Goal: Task Accomplishment & Management: Manage account settings

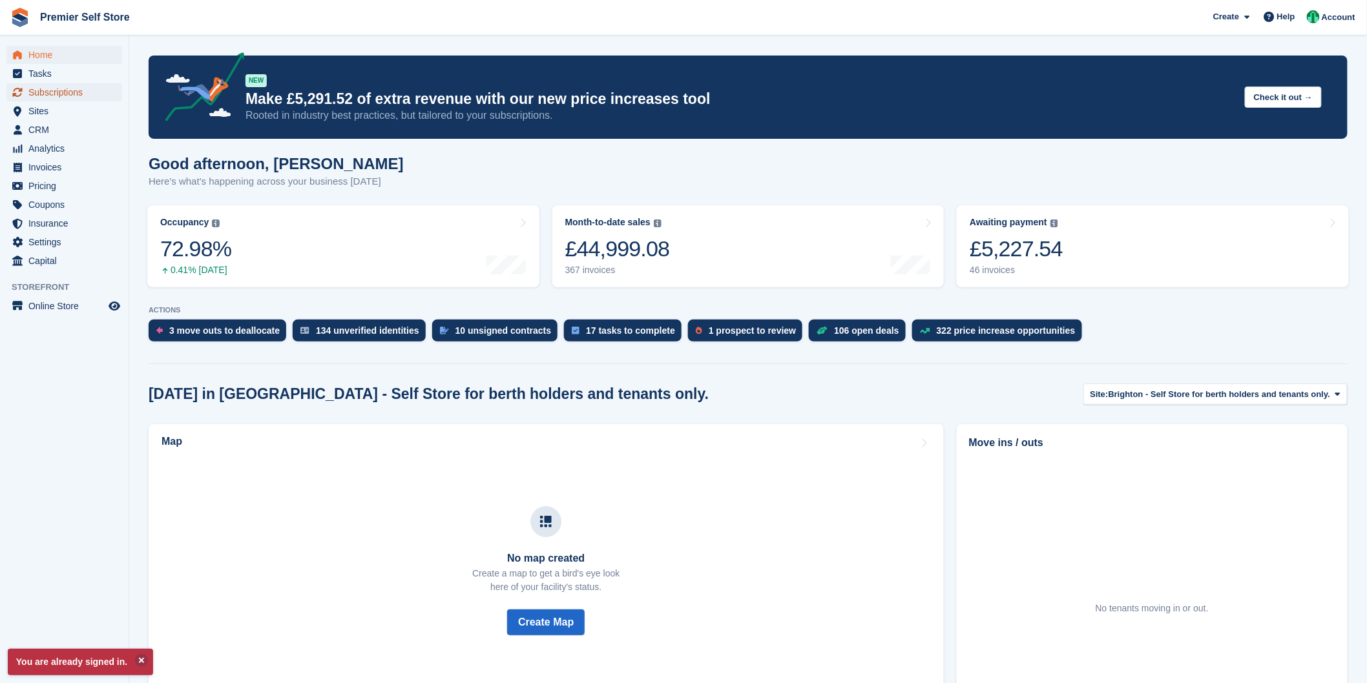
click at [49, 94] on span "Subscriptions" at bounding box center [67, 92] width 78 height 18
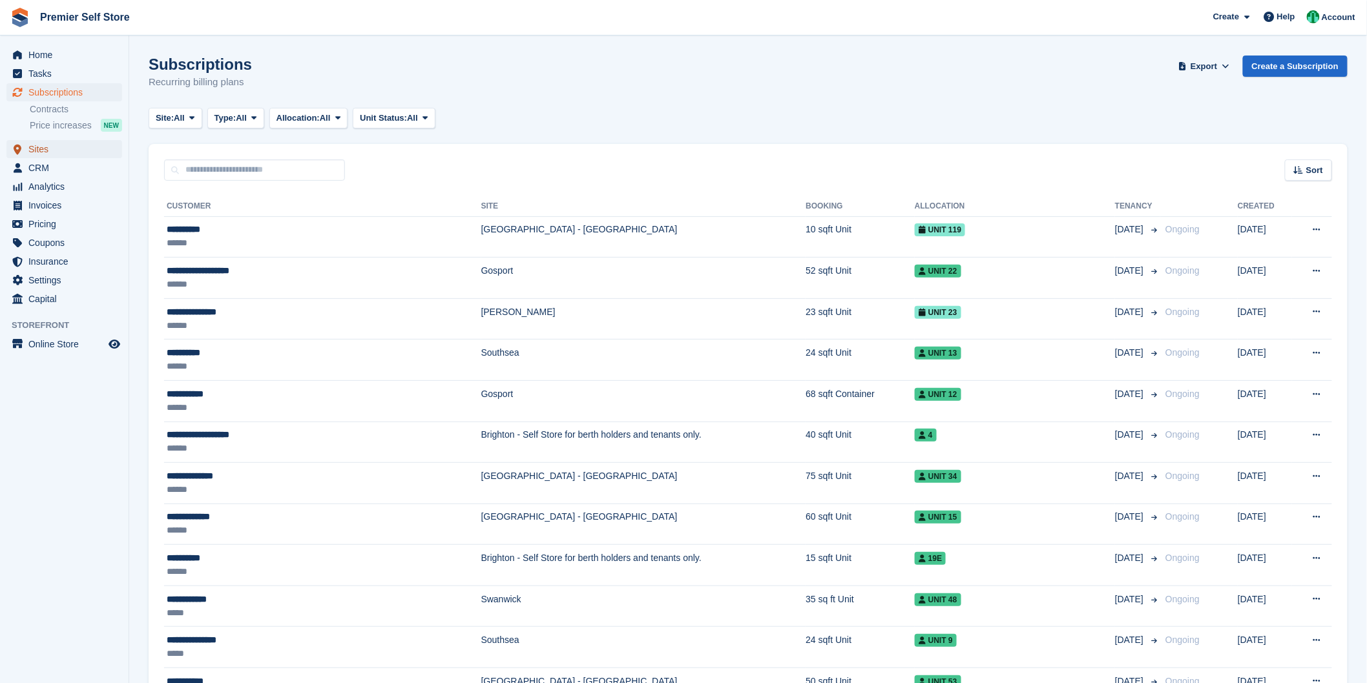
click at [40, 146] on span "Sites" at bounding box center [67, 149] width 78 height 18
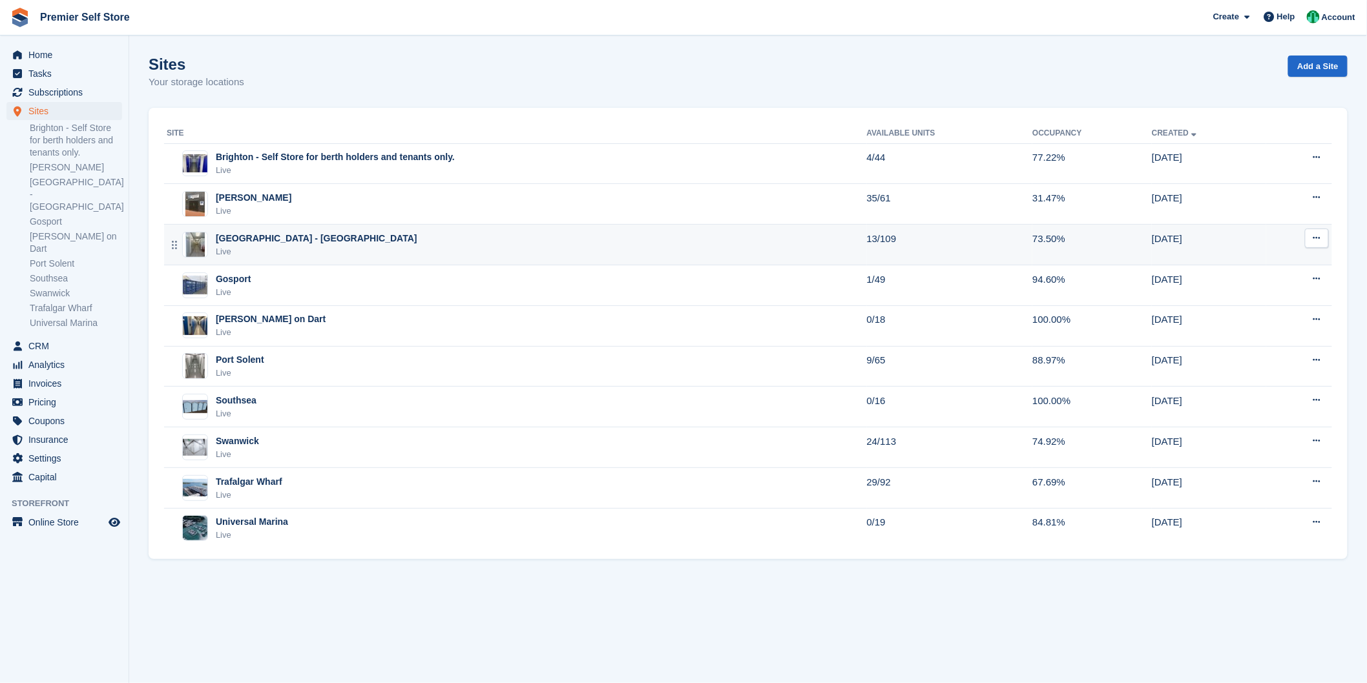
click at [286, 249] on div "Live" at bounding box center [317, 251] width 202 height 13
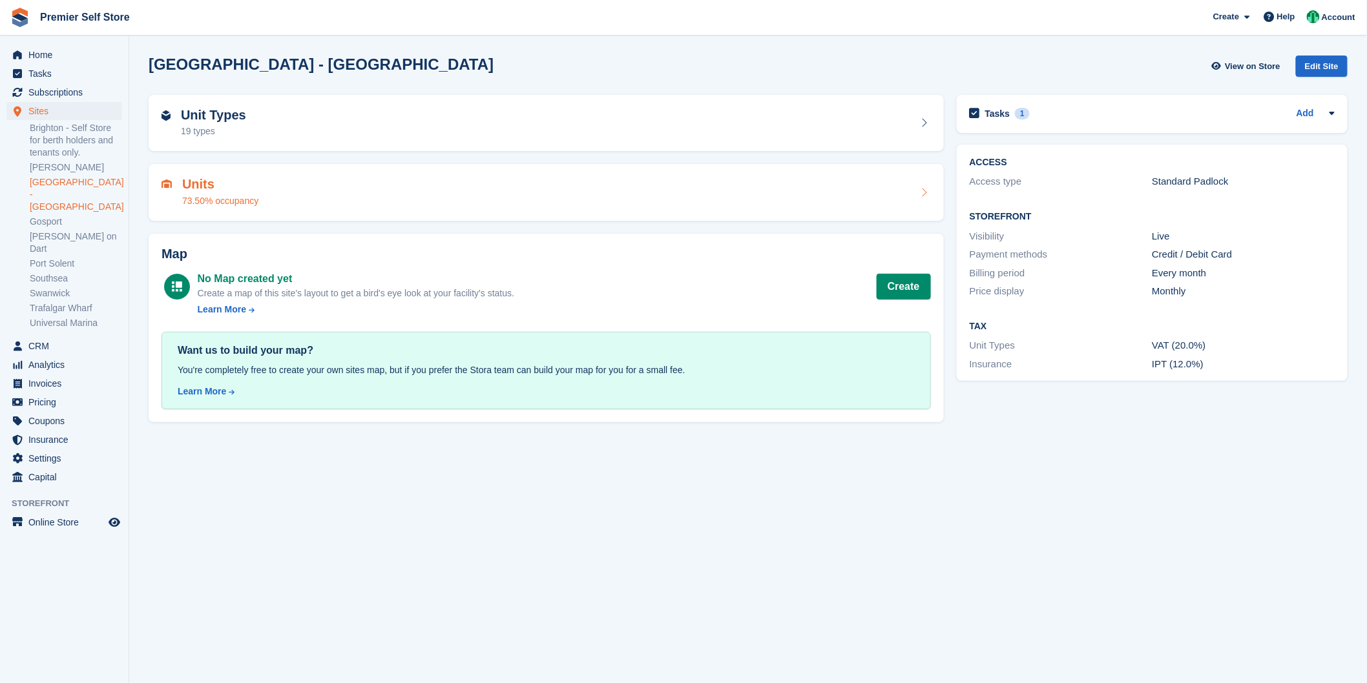
click at [293, 177] on div "Units 73.50% occupancy" at bounding box center [545, 192] width 769 height 31
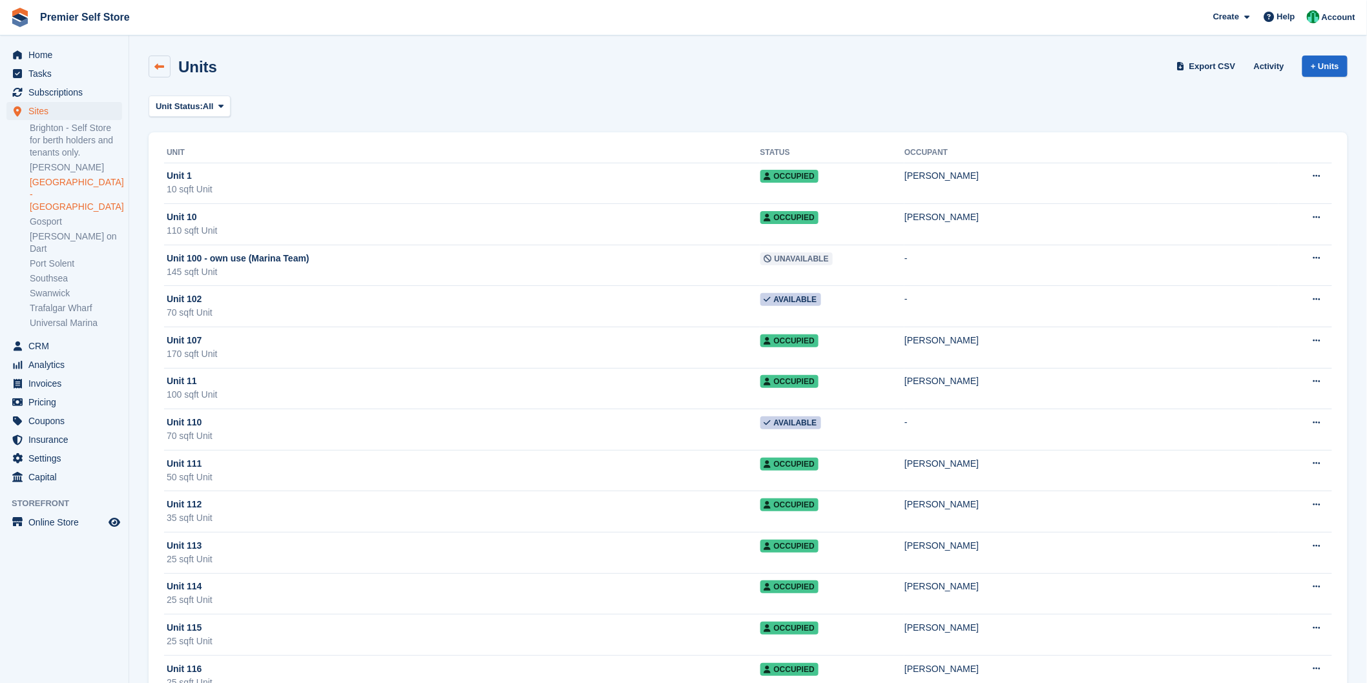
click at [157, 65] on icon at bounding box center [160, 67] width 10 height 10
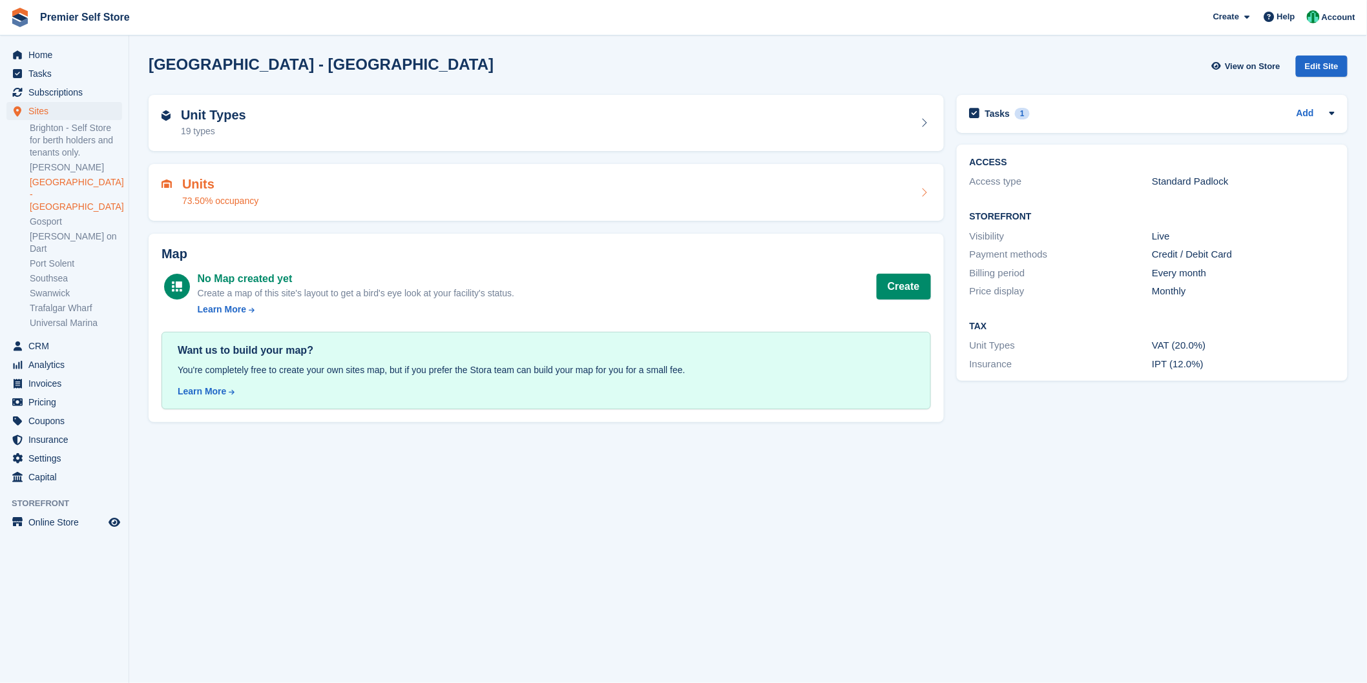
click at [558, 175] on div "Units 73.50% occupancy" at bounding box center [546, 192] width 795 height 57
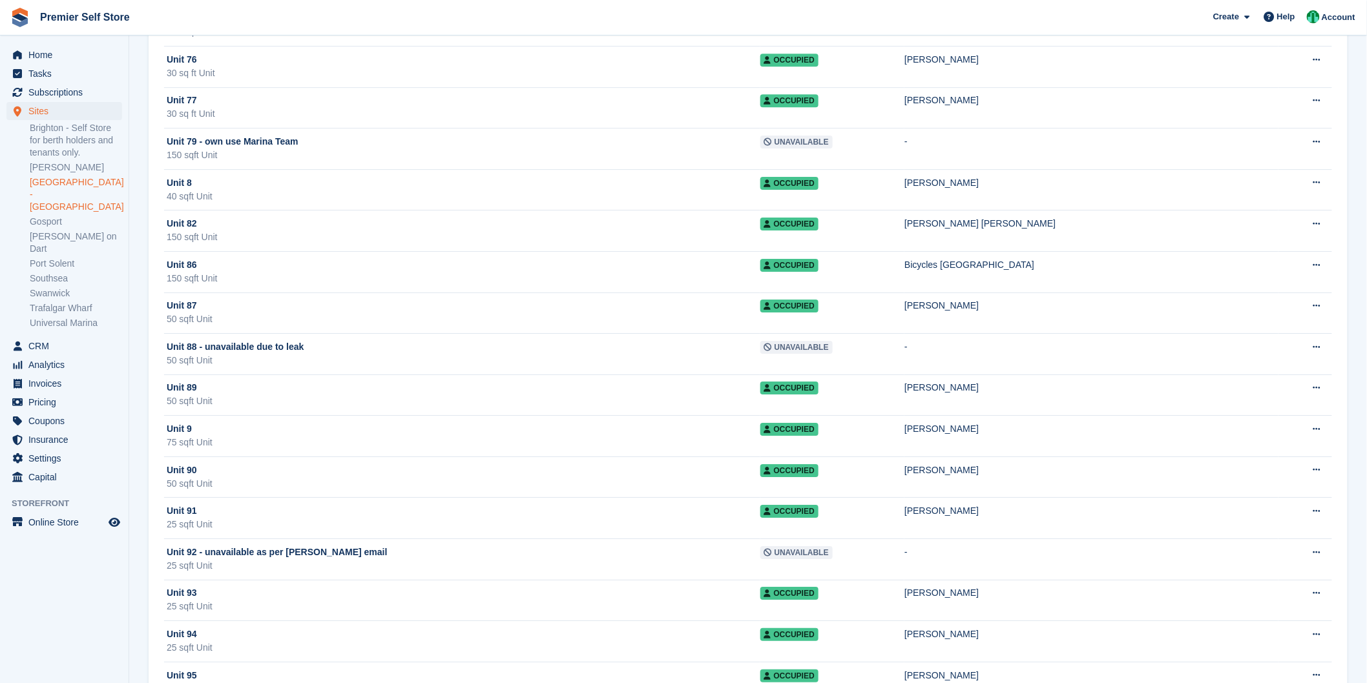
scroll to position [3804, 0]
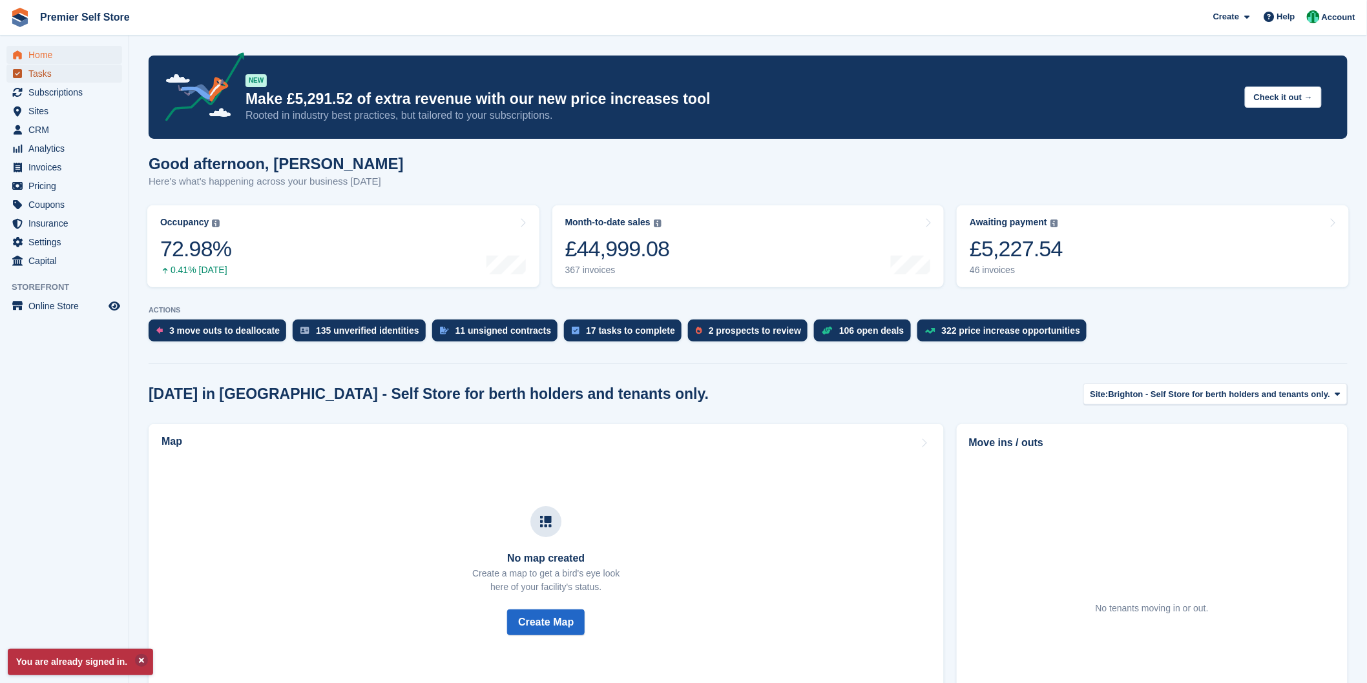
click at [53, 79] on span "Tasks" at bounding box center [67, 74] width 78 height 18
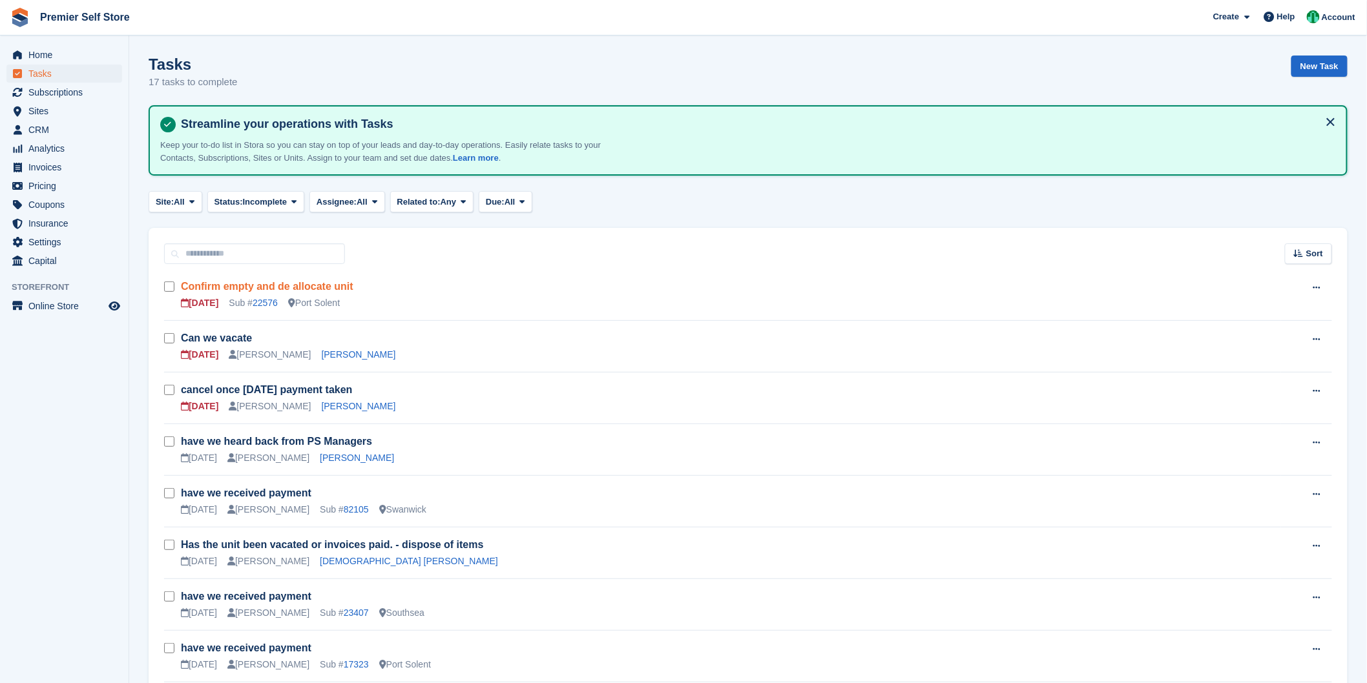
click at [256, 289] on link "Confirm empty and de allocate unit" at bounding box center [267, 286] width 172 height 11
click at [264, 305] on link "22576" at bounding box center [265, 303] width 25 height 10
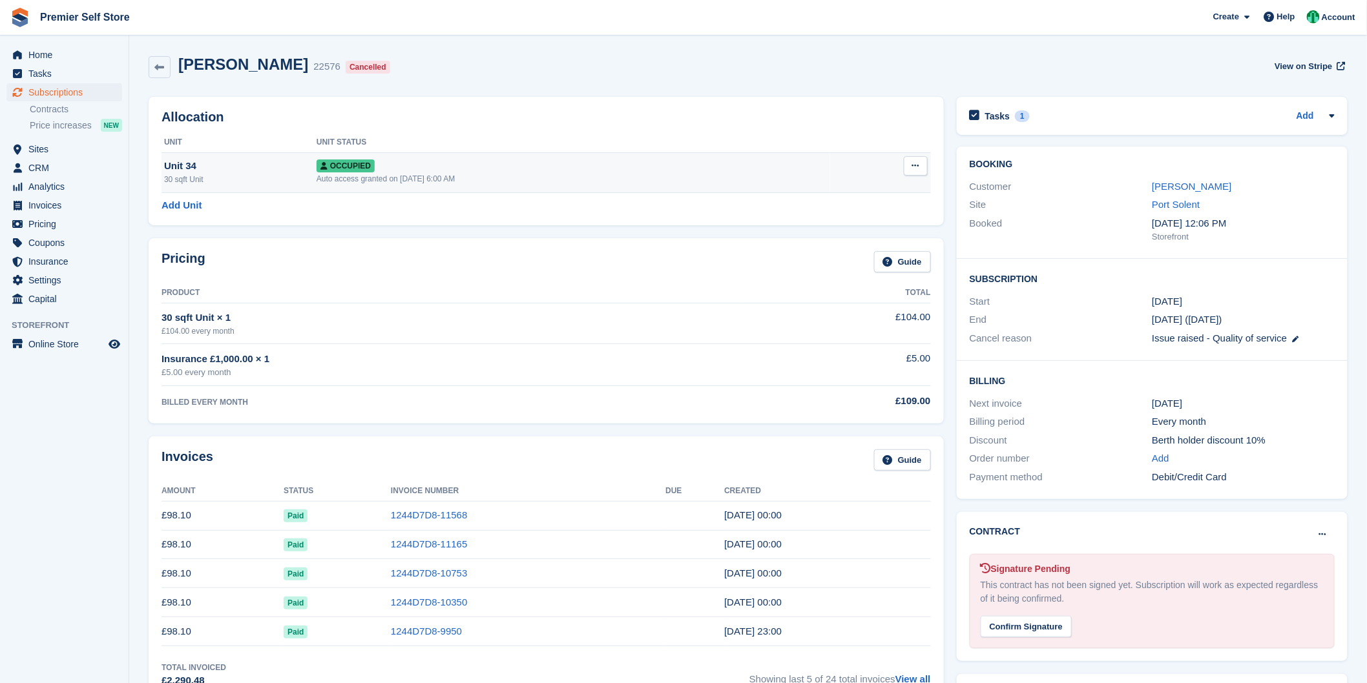
click at [919, 171] on button at bounding box center [916, 165] width 24 height 19
click at [853, 236] on p "Deallocate" at bounding box center [865, 235] width 112 height 17
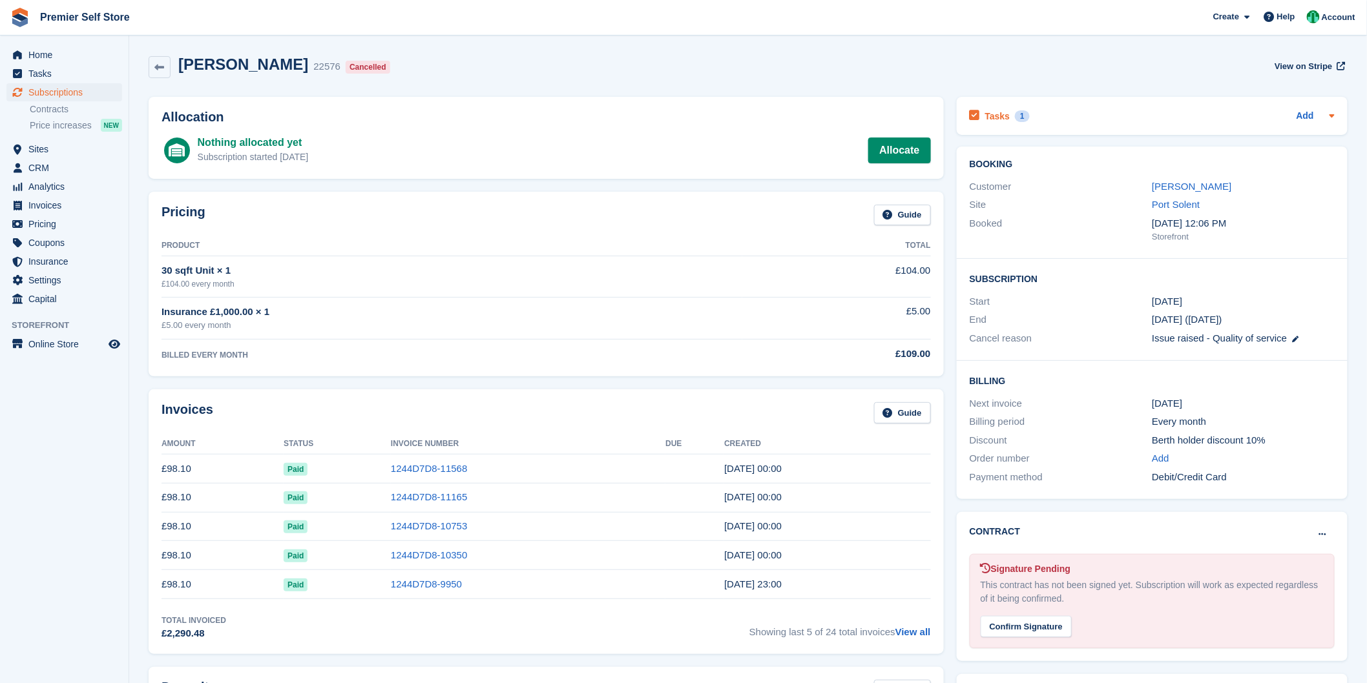
click at [994, 113] on h2 "Tasks" at bounding box center [997, 116] width 25 height 12
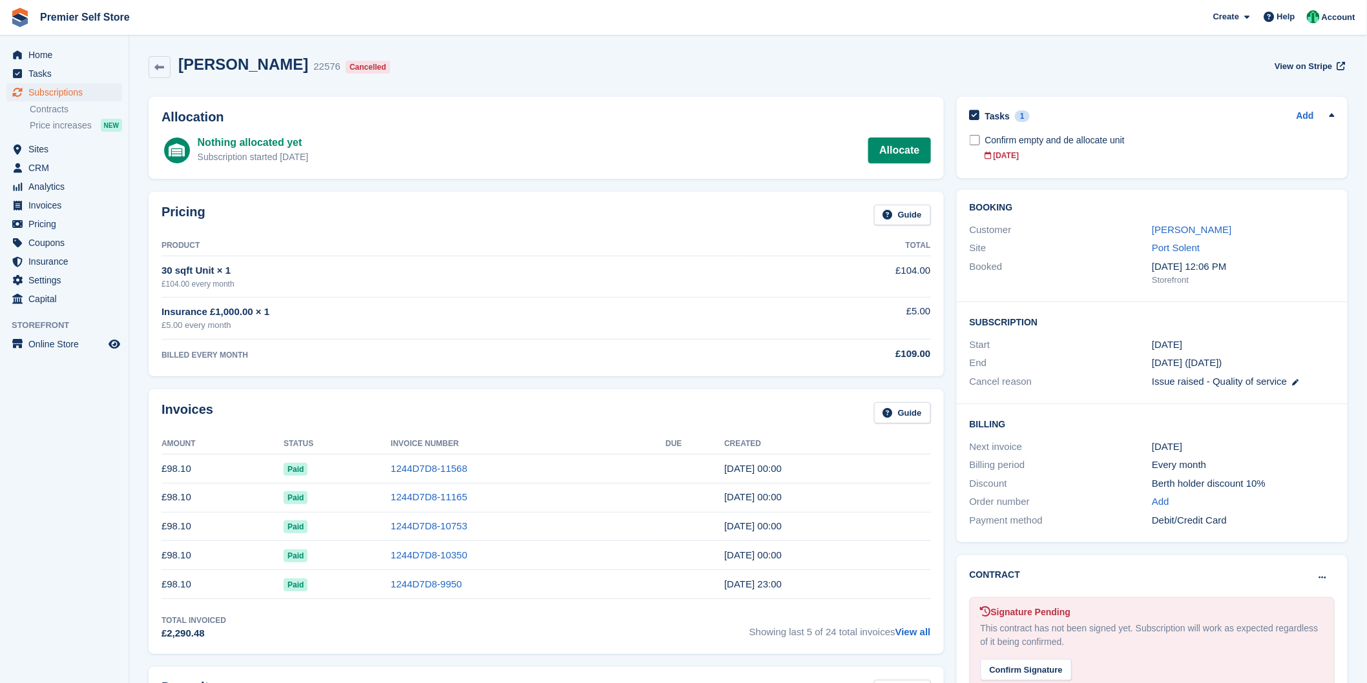
click at [966, 146] on div "Tasks 1 Add Confirm empty and de allocate unit [DATE]" at bounding box center [1152, 137] width 391 height 81
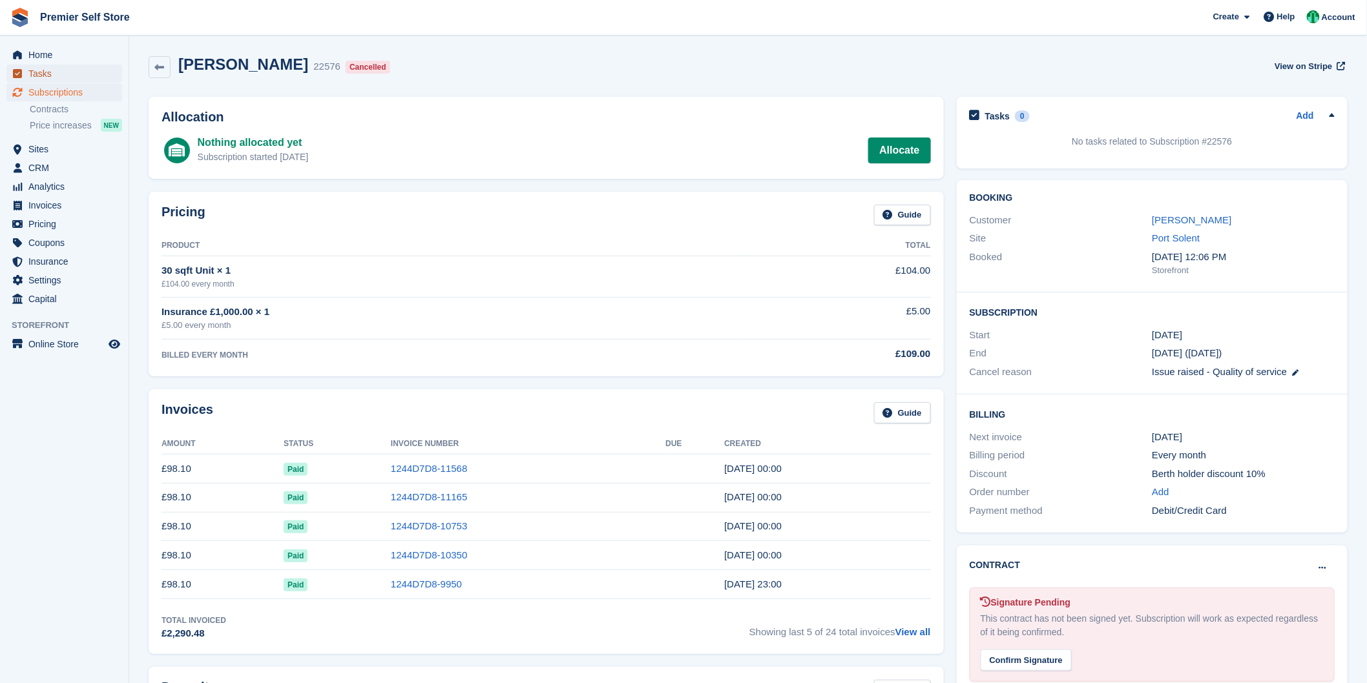
click at [43, 72] on span "Tasks" at bounding box center [67, 74] width 78 height 18
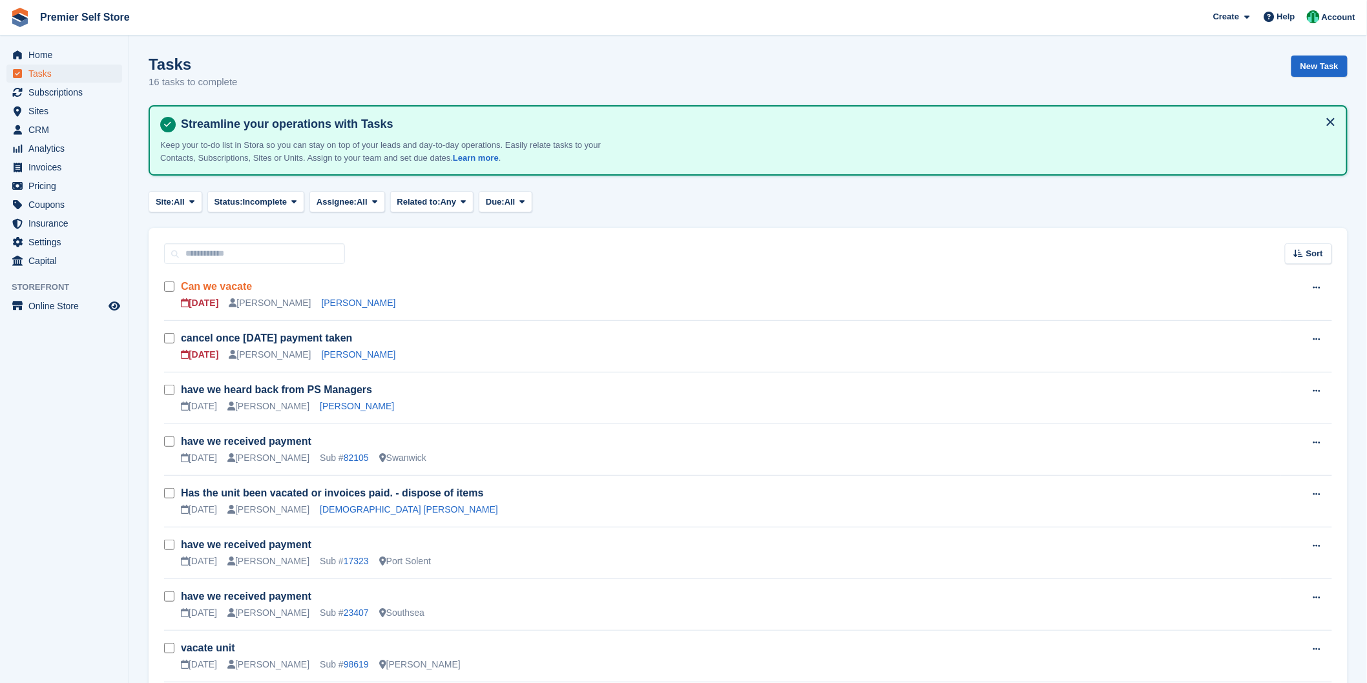
click at [229, 286] on link "Can we vacate" at bounding box center [216, 286] width 71 height 11
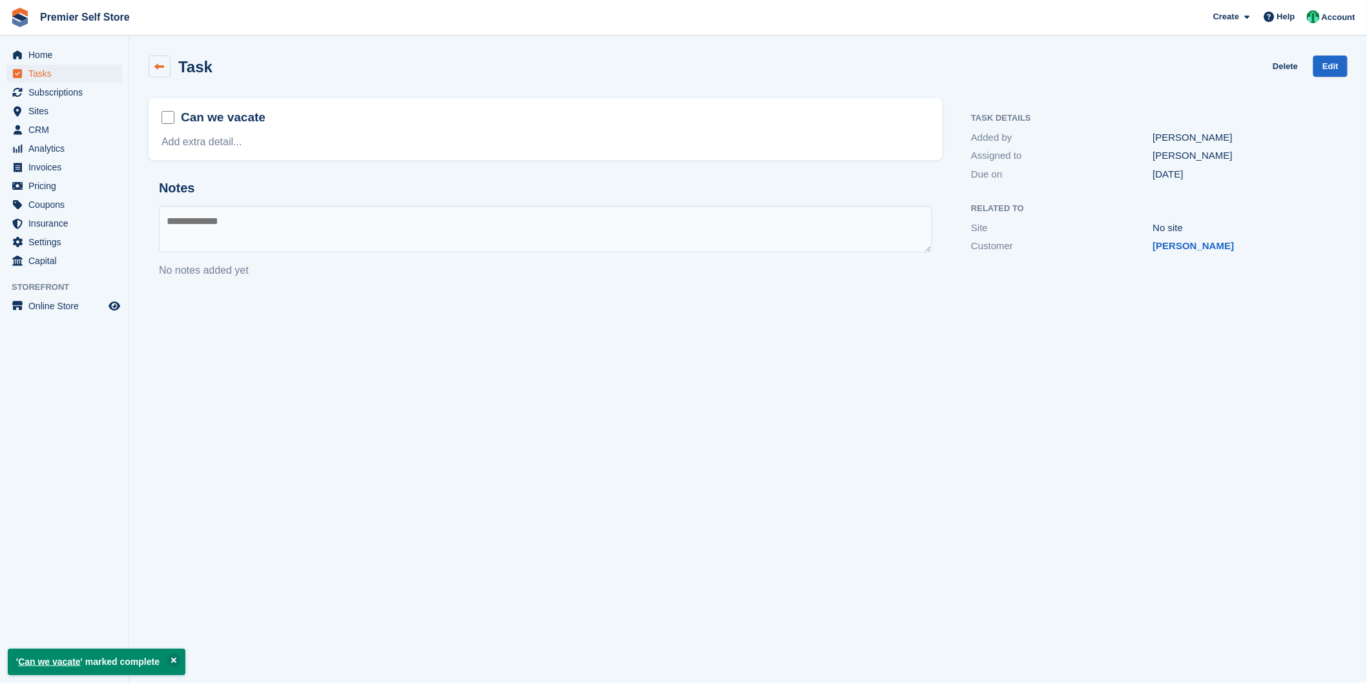
click at [153, 67] on link at bounding box center [160, 67] width 22 height 22
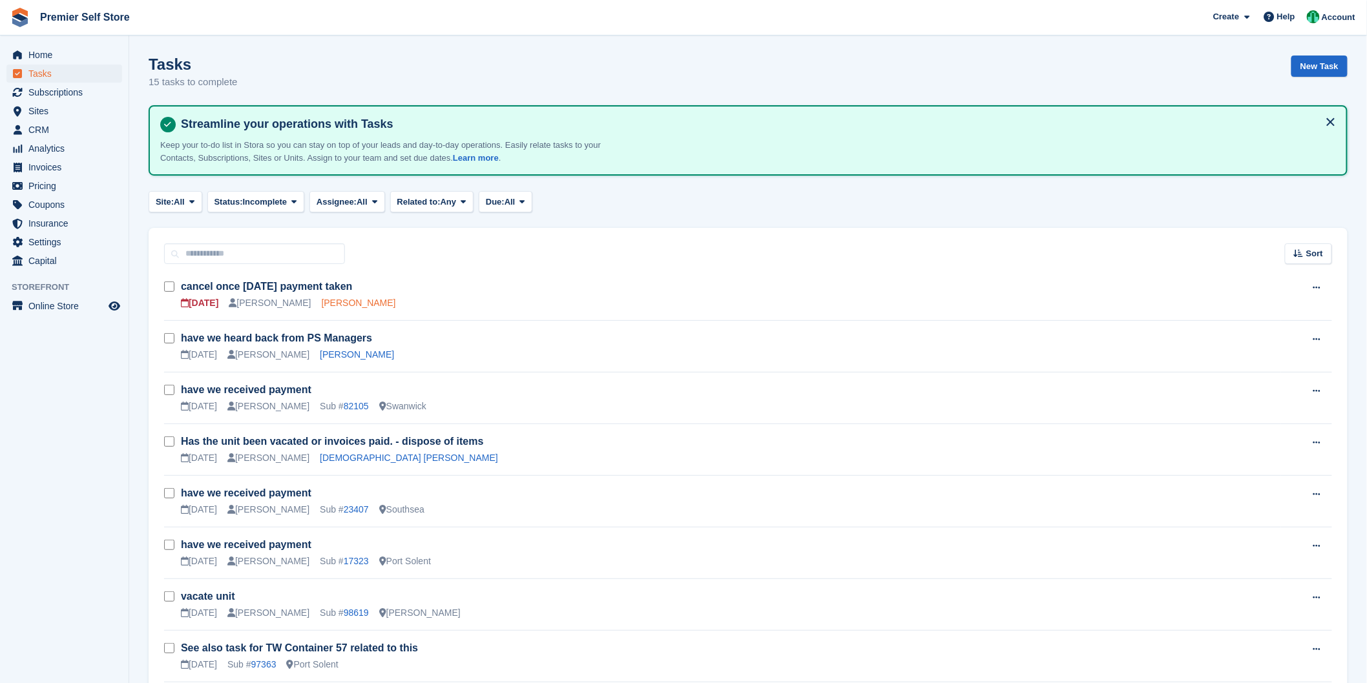
click at [322, 298] on link "[PERSON_NAME]" at bounding box center [359, 303] width 74 height 10
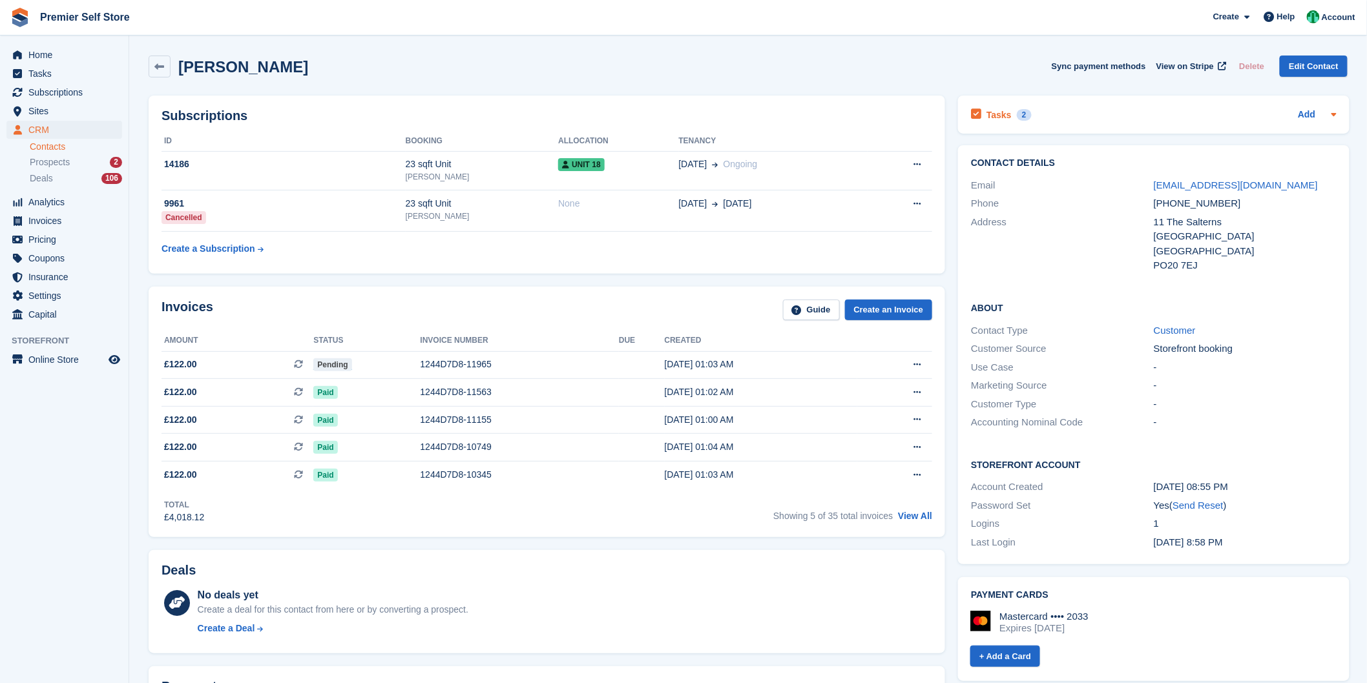
click at [997, 112] on h2 "Tasks" at bounding box center [998, 115] width 25 height 12
